Goal: Transaction & Acquisition: Purchase product/service

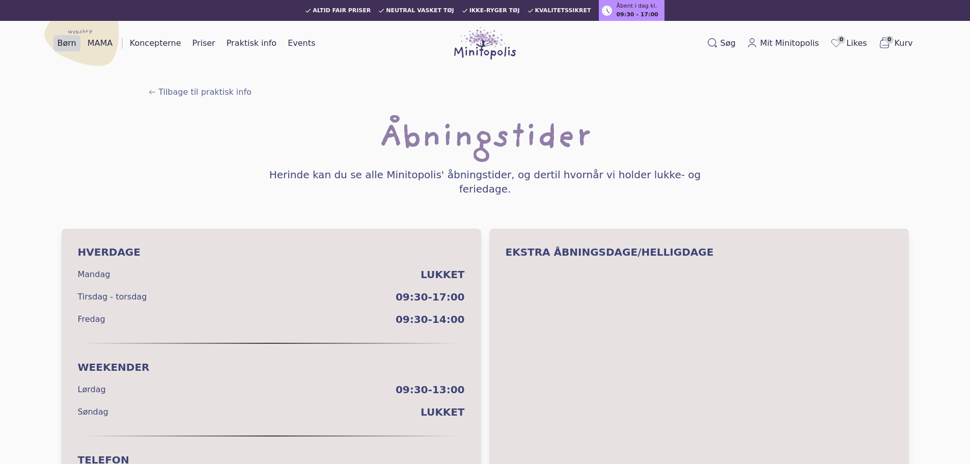
click at [59, 42] on link "Børn" at bounding box center [66, 43] width 27 height 16
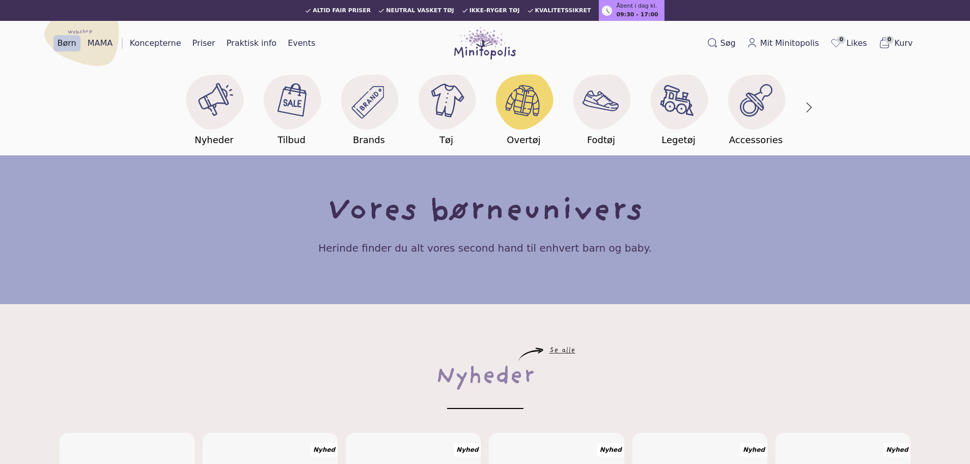
click at [522, 89] on image at bounding box center [523, 100] width 39 height 39
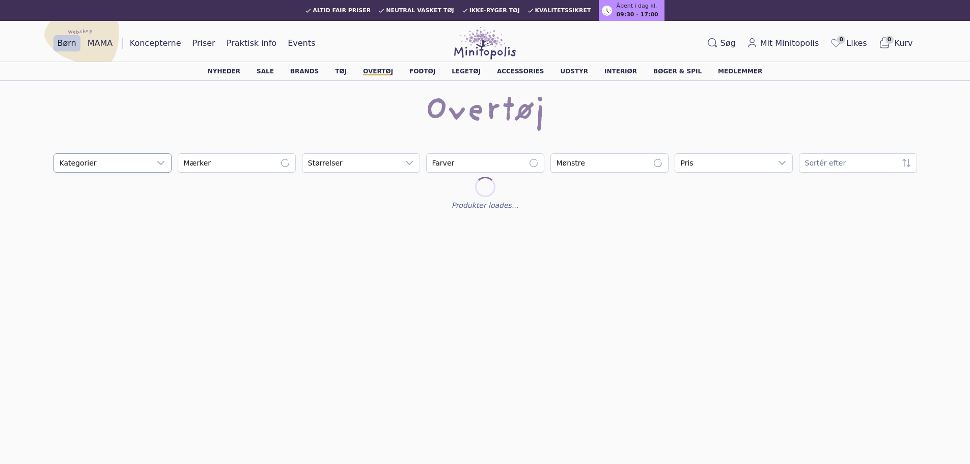
click at [160, 164] on icon at bounding box center [160, 163] width 7 height 4
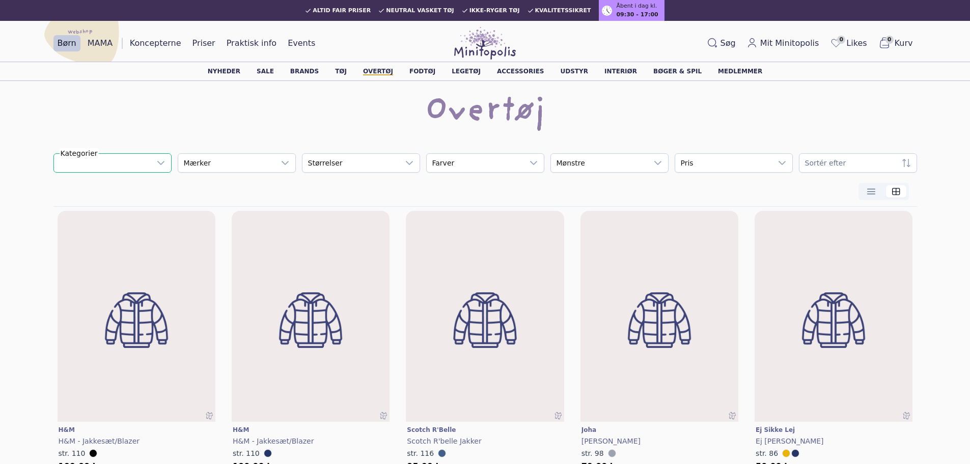
click at [124, 164] on div "empty" at bounding box center [102, 163] width 97 height 18
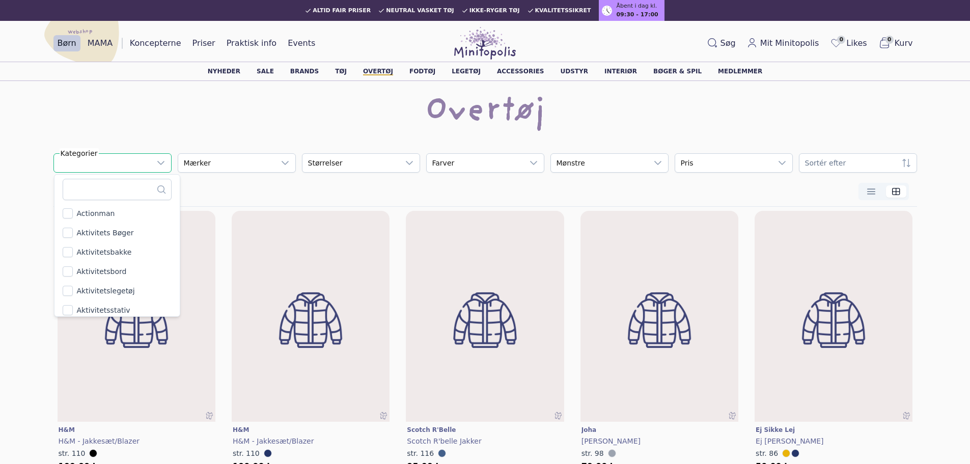
scroll to position [11, 63]
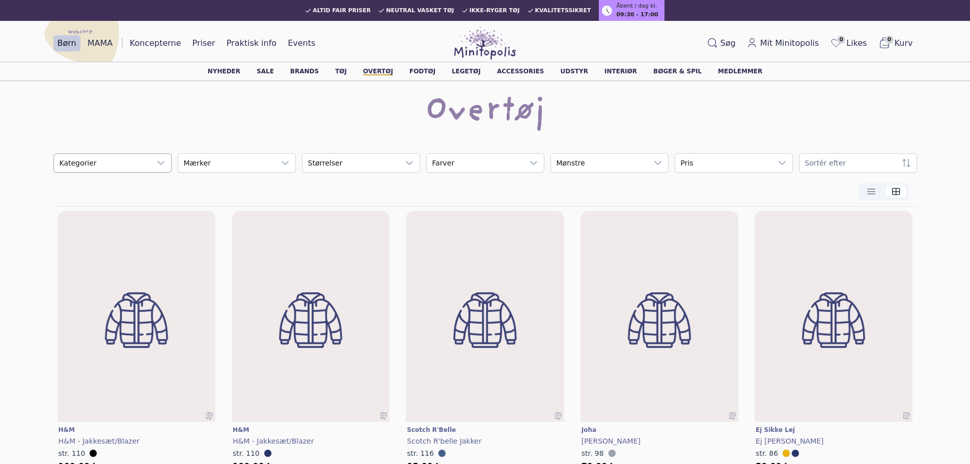
click at [133, 166] on div "empty" at bounding box center [102, 163] width 97 height 18
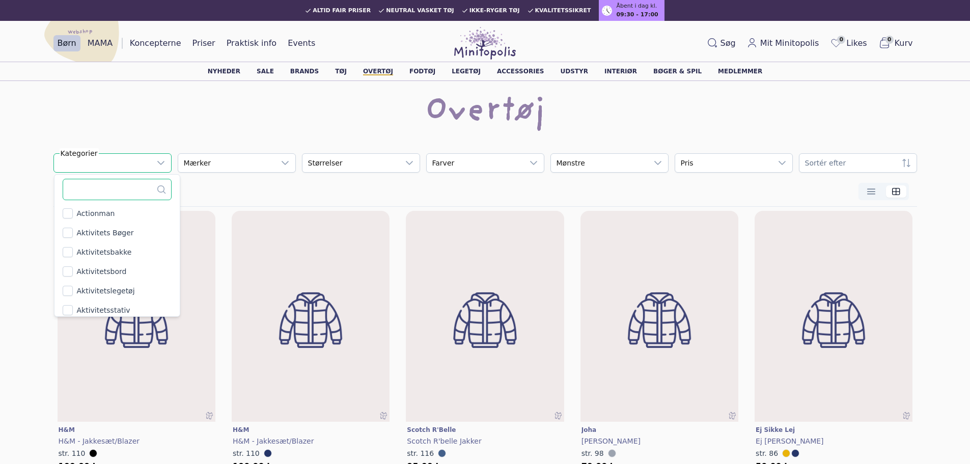
click at [112, 192] on input "text" at bounding box center [117, 189] width 109 height 21
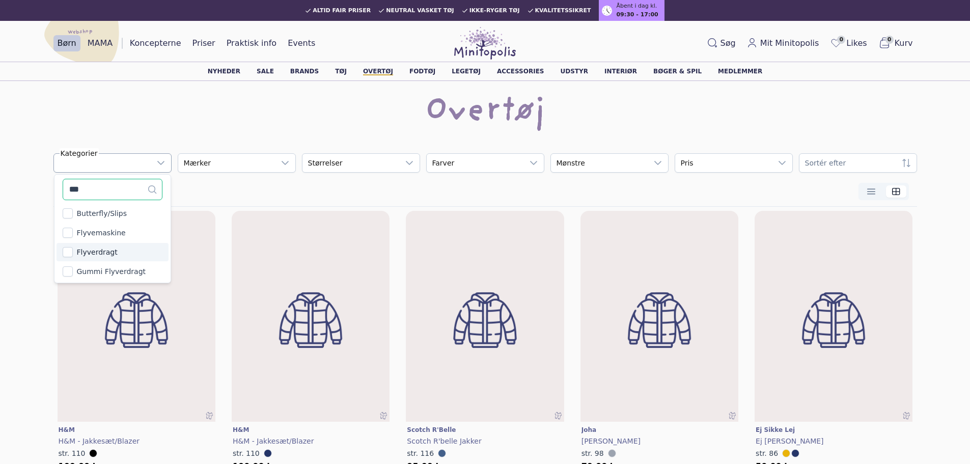
type input "***"
click at [95, 248] on span "Flyverdragt" at bounding box center [97, 252] width 41 height 10
click at [143, 115] on div "Overtøj" at bounding box center [485, 112] width 864 height 33
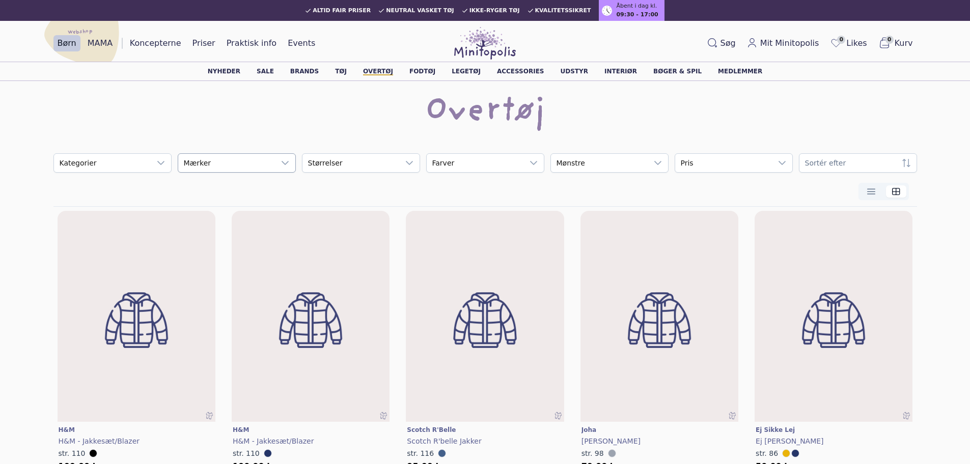
click at [275, 162] on div at bounding box center [285, 163] width 20 height 18
click at [192, 161] on div "empty" at bounding box center [226, 163] width 97 height 18
click at [233, 191] on div at bounding box center [485, 191] width 847 height 17
click at [213, 161] on div "empty" at bounding box center [226, 163] width 97 height 18
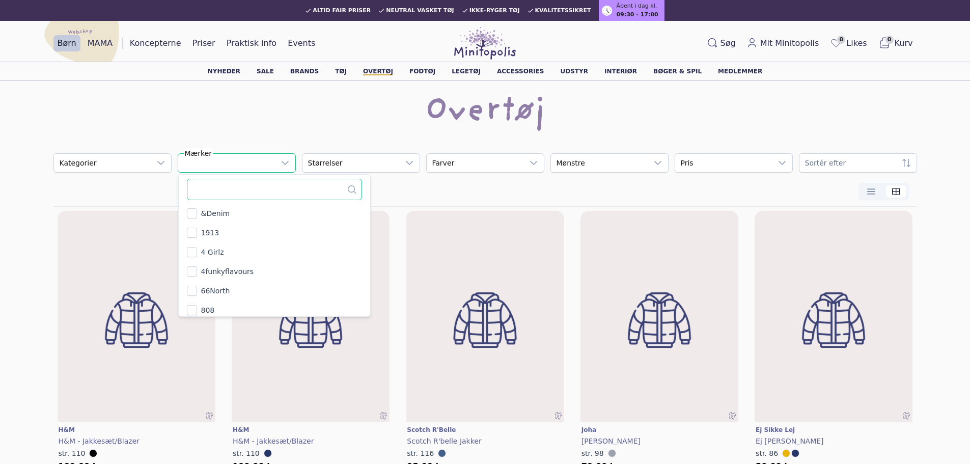
click at [246, 195] on input "text" at bounding box center [274, 189] width 175 height 21
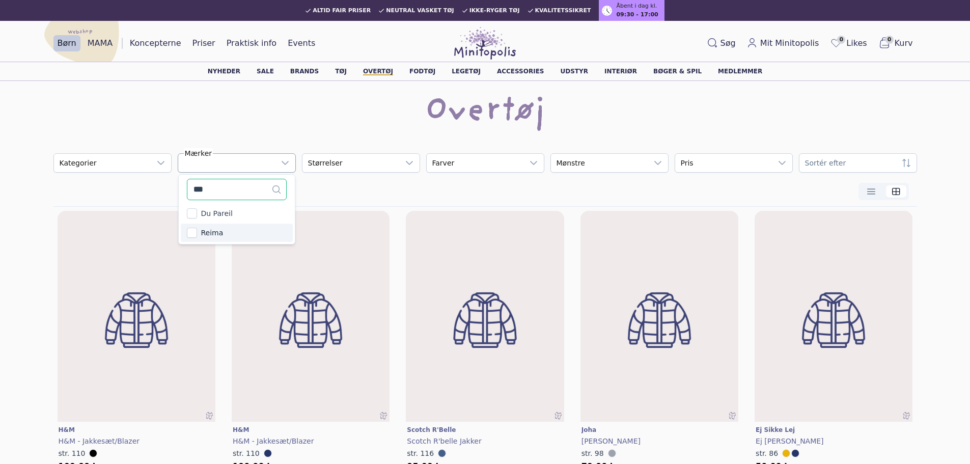
type input "***"
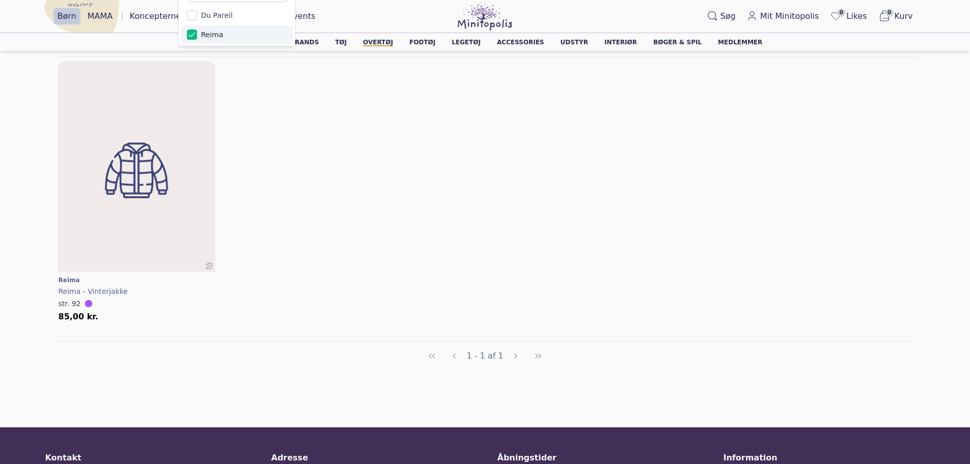
scroll to position [153, 0]
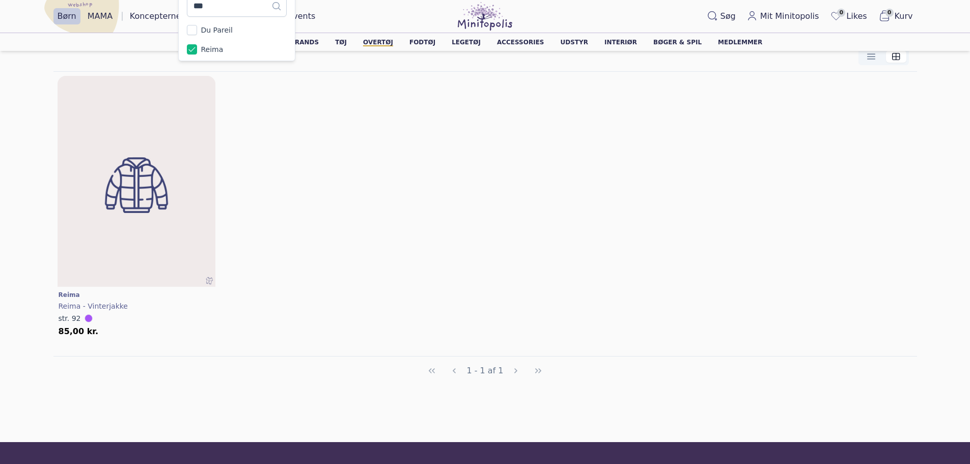
click at [505, 160] on div "Læg i kurv Reima Reima - Vinterjakke str. 92 85,00 kr." at bounding box center [485, 206] width 864 height 268
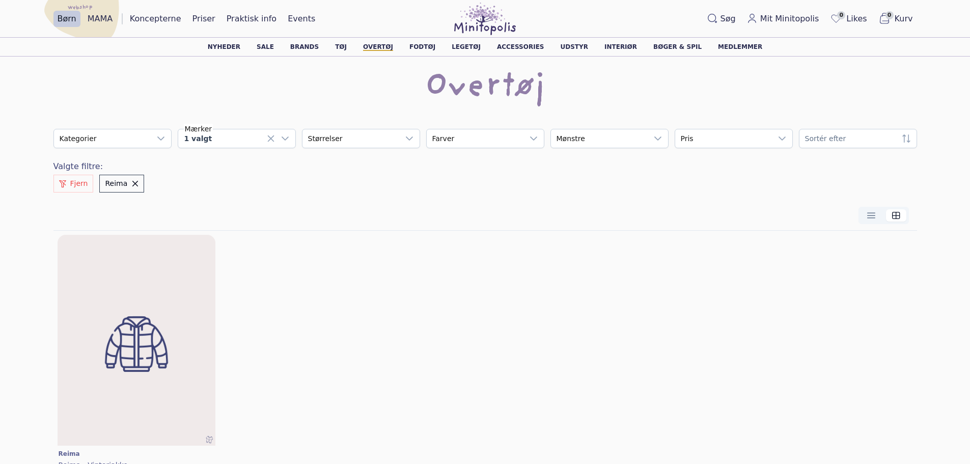
scroll to position [0, 0]
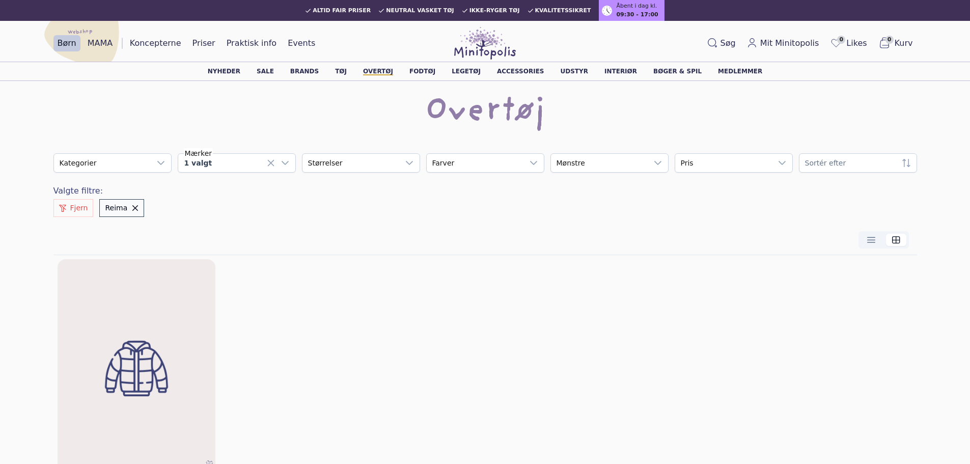
click at [131, 206] on span "Reima" at bounding box center [134, 208] width 7 height 7
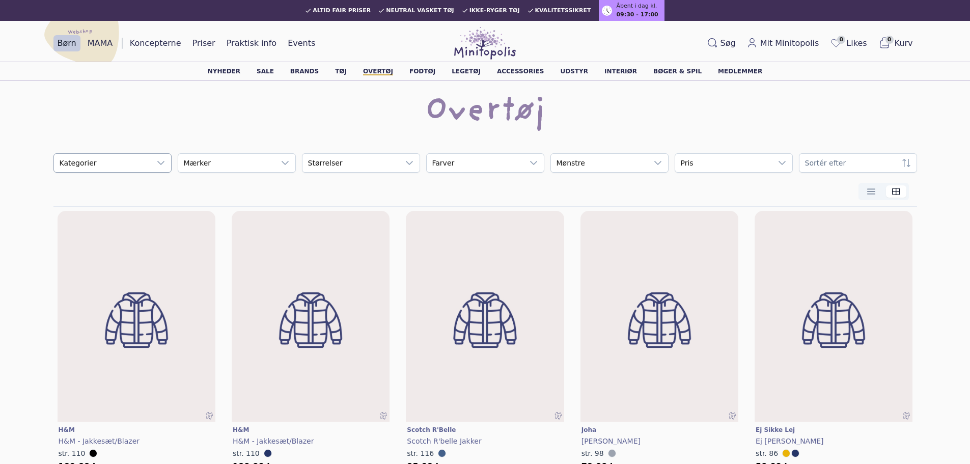
click at [163, 159] on icon at bounding box center [161, 163] width 8 height 8
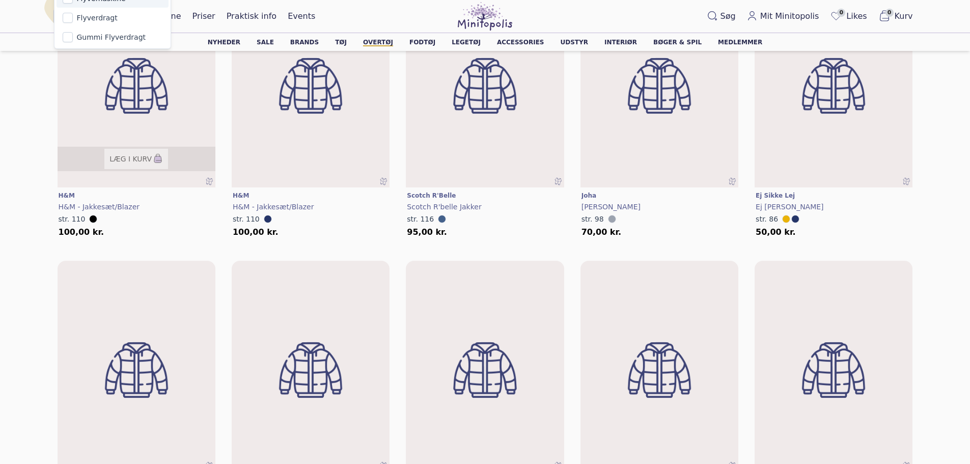
scroll to position [51, 0]
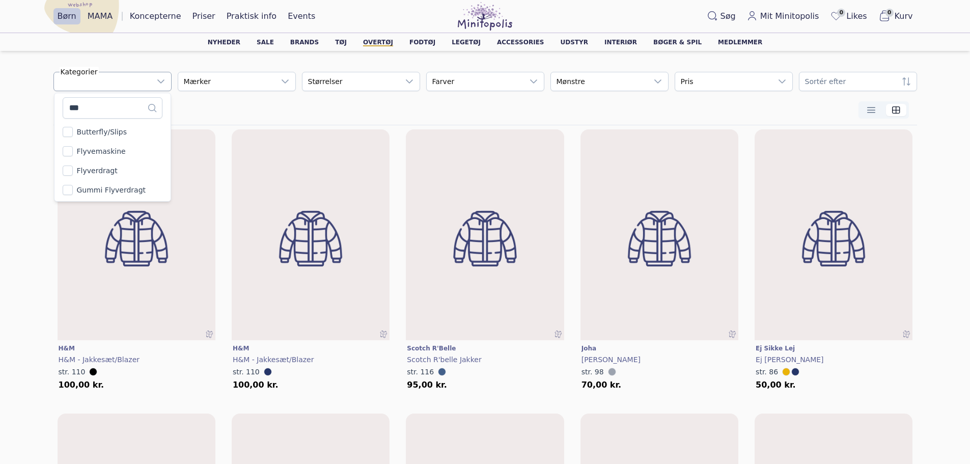
click at [158, 85] on icon at bounding box center [161, 81] width 8 height 8
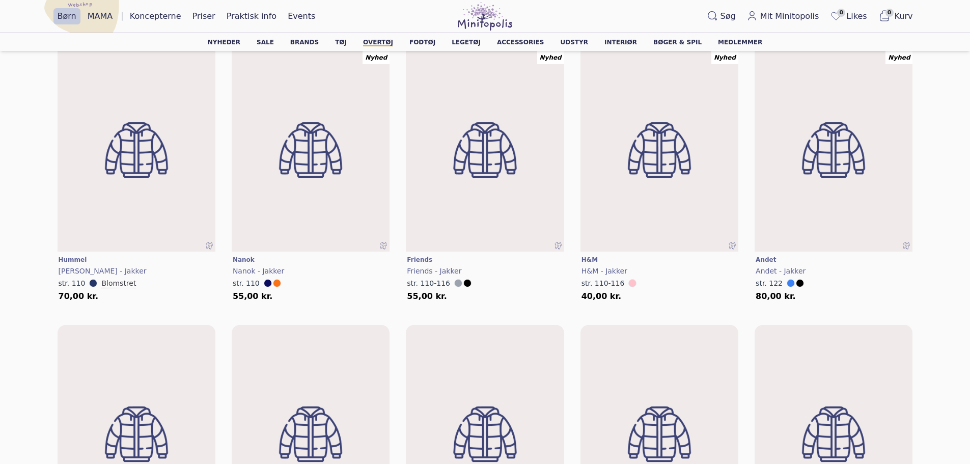
scroll to position [2416, 0]
